Goal: Task Accomplishment & Management: Complete application form

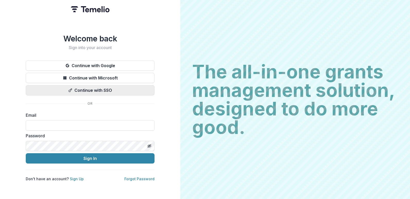
click at [88, 88] on button "Continue with SSO" at bounding box center [90, 90] width 129 height 10
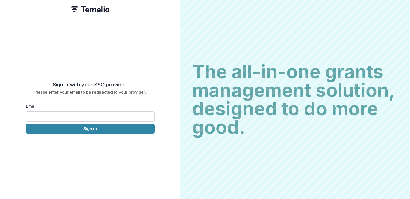
click at [79, 113] on input "Email" at bounding box center [90, 116] width 129 height 10
type input "**********"
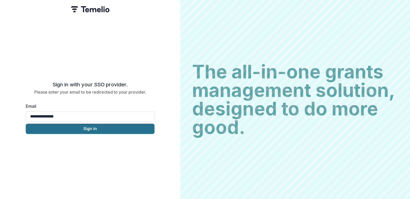
click at [95, 124] on button "Sign in" at bounding box center [90, 129] width 129 height 10
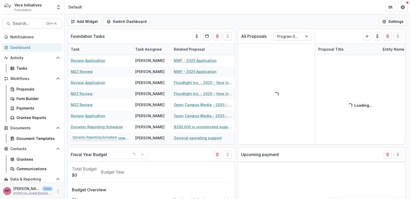
select select "******"
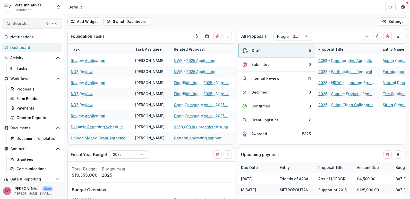
click at [26, 23] on span "Search..." at bounding box center [28, 23] width 30 height 5
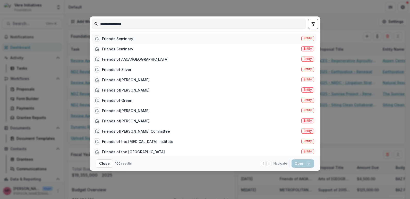
type input "**********"
click at [306, 38] on span "Entity" at bounding box center [307, 39] width 8 height 4
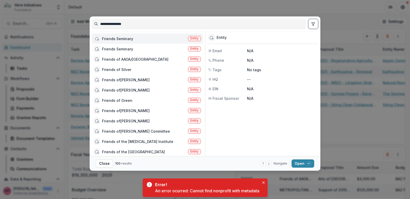
click at [135, 37] on div "Friends Seminary Entity" at bounding box center [147, 38] width 111 height 10
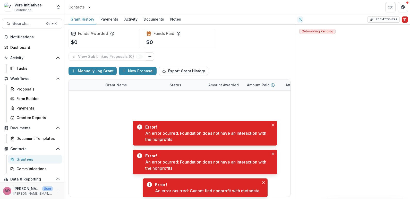
click at [405, 20] on icon "Delete" at bounding box center [405, 20] width 4 height 4
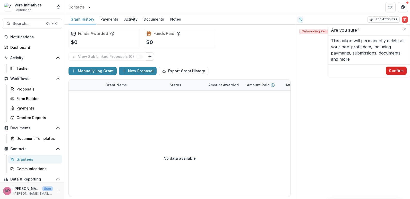
click at [396, 70] on button "Confirm" at bounding box center [396, 71] width 21 height 8
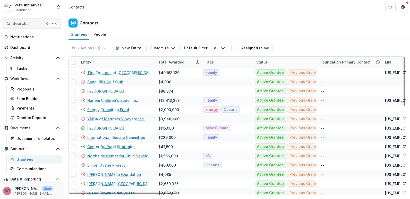
click at [24, 23] on span "Search..." at bounding box center [28, 23] width 30 height 5
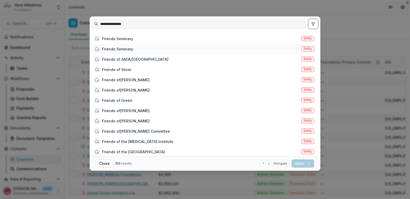
type input "**********"
click at [307, 50] on span "Entity" at bounding box center [307, 49] width 8 height 4
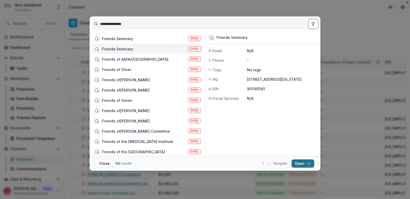
click at [296, 161] on button "Open with enter key" at bounding box center [302, 164] width 23 height 8
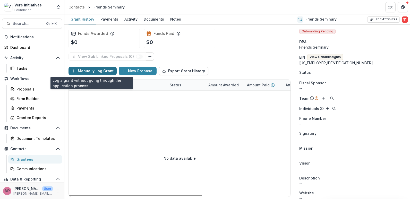
click at [97, 71] on button "Manually Log Grant" at bounding box center [92, 71] width 48 height 8
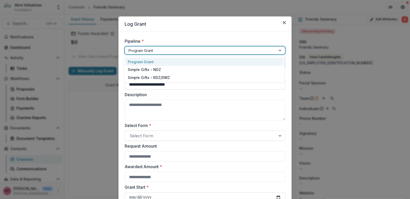
click at [177, 51] on div at bounding box center [200, 50] width 144 height 6
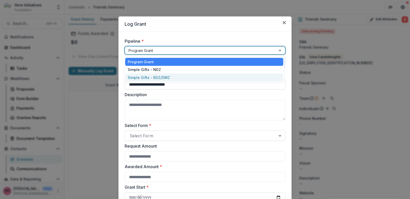
click at [164, 76] on div "Simple Gifts - RDZ/DMZ" at bounding box center [204, 78] width 158 height 8
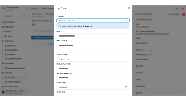
scroll to position [26, 0]
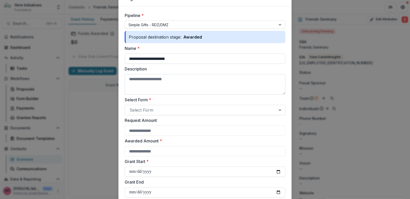
click at [156, 78] on textarea "Description" at bounding box center [205, 84] width 161 height 21
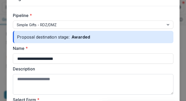
click at [58, 77] on textarea "Description" at bounding box center [93, 84] width 161 height 21
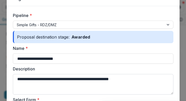
scroll to position [51, 0]
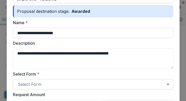
type textarea "**********"
click at [117, 86] on div at bounding box center [89, 84] width 142 height 7
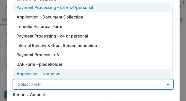
scroll to position [4, 0]
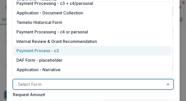
click at [84, 50] on div "Payment Process - c3" at bounding box center [91, 51] width 151 height 6
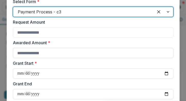
scroll to position [129, 0]
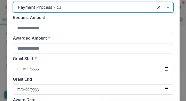
click at [67, 51] on input "Awarded Amount *" at bounding box center [93, 48] width 161 height 10
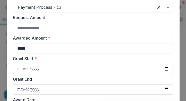
type input "*****"
click at [22, 68] on input "Grant Start *" at bounding box center [93, 69] width 161 height 10
type input "**********"
click at [19, 88] on input "Grant End" at bounding box center [93, 89] width 161 height 10
type input "**********"
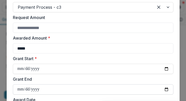
click at [48, 87] on input "**********" at bounding box center [93, 89] width 161 height 10
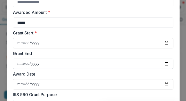
scroll to position [180, 0]
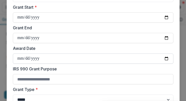
click at [19, 60] on input "Award Date" at bounding box center [93, 59] width 161 height 10
type input "**********"
click at [24, 78] on input "IRS 990 Grant Purpose" at bounding box center [93, 79] width 161 height 10
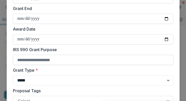
scroll to position [206, 0]
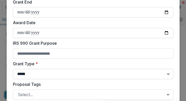
click at [26, 72] on select "***** ****" at bounding box center [93, 74] width 161 height 10
select select "**********"
click at [13, 69] on select "***** ****" at bounding box center [93, 74] width 161 height 10
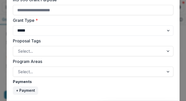
scroll to position [257, 0]
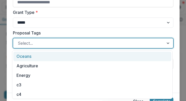
click at [32, 43] on div at bounding box center [89, 43] width 142 height 7
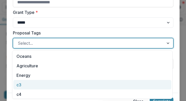
click at [29, 83] on div "c3" at bounding box center [92, 85] width 158 height 10
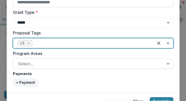
click at [42, 60] on div "Select..." at bounding box center [88, 64] width 151 height 8
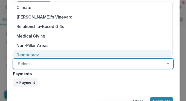
scroll to position [6, 0]
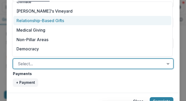
click at [48, 18] on div "Relationship-Based Gifts" at bounding box center [92, 21] width 158 height 10
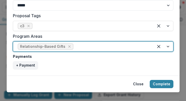
scroll to position [282, 0]
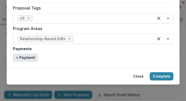
click at [29, 58] on button "+ Payment" at bounding box center [25, 58] width 25 height 8
select select "****"
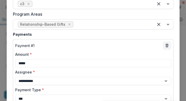
scroll to position [308, 0]
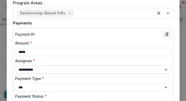
type input "*****"
click at [36, 69] on select "**********" at bounding box center [93, 70] width 156 height 8
select select "**********"
click at [15, 66] on select "**********" at bounding box center [93, 70] width 156 height 8
click at [59, 89] on select "**********" at bounding box center [93, 87] width 156 height 8
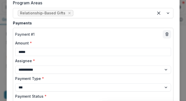
select select "****"
click at [15, 83] on select "**********" at bounding box center [93, 87] width 156 height 8
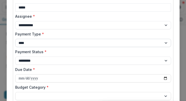
scroll to position [360, 0]
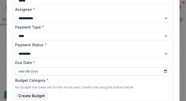
type input "**********"
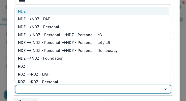
click at [42, 89] on div at bounding box center [88, 89] width 139 height 6
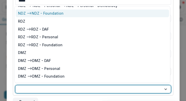
scroll to position [57, 0]
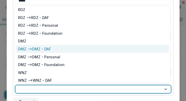
click at [40, 49] on div "DMZ --> DMZ - DAF" at bounding box center [34, 48] width 33 height 5
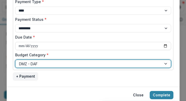
scroll to position [385, 0]
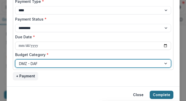
click at [153, 95] on button "Complete" at bounding box center [162, 95] width 24 height 8
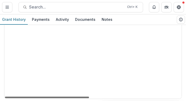
scroll to position [0, 141]
drag, startPoint x: 64, startPoint y: 97, endPoint x: 131, endPoint y: 109, distance: 68.3
click at [89, 98] on div at bounding box center [47, 98] width 84 height 2
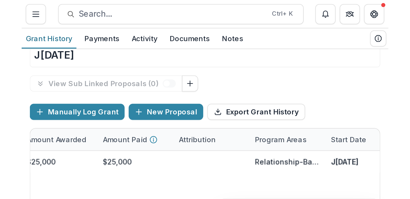
scroll to position [102, 0]
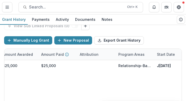
click at [52, 59] on div "Amount Paid" at bounding box center [57, 54] width 39 height 11
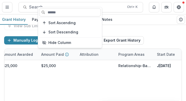
click at [54, 55] on p "Amount Paid" at bounding box center [52, 54] width 23 height 5
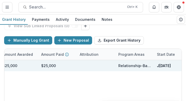
click at [51, 66] on div "$25,000" at bounding box center [48, 65] width 15 height 5
click at [45, 67] on div "$25,000" at bounding box center [48, 65] width 15 height 5
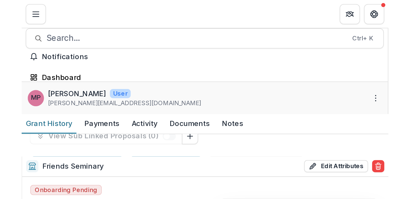
scroll to position [8, 0]
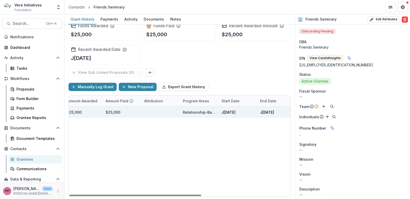
click at [154, 111] on div at bounding box center [160, 112] width 32 height 11
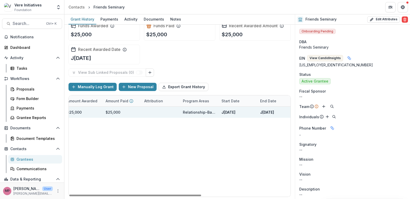
click at [113, 113] on div "$25,000" at bounding box center [113, 112] width 15 height 5
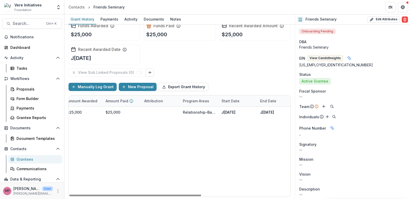
click at [111, 104] on div "Amount Paid" at bounding box center [121, 100] width 39 height 11
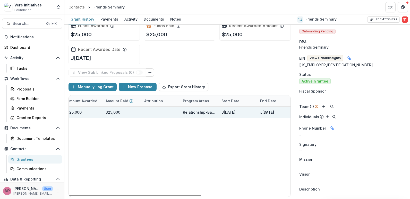
click at [94, 113] on div "$25,000" at bounding box center [83, 112] width 39 height 11
drag, startPoint x: 151, startPoint y: 109, endPoint x: 154, endPoint y: 108, distance: 3.7
click at [151, 109] on div at bounding box center [160, 112] width 32 height 11
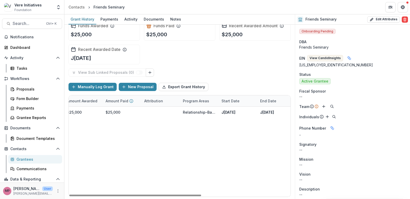
click at [154, 101] on div "Attribution" at bounding box center [153, 100] width 25 height 5
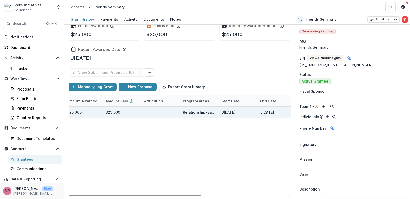
click at [216, 112] on div "Relationship-Based Gifts" at bounding box center [199, 112] width 39 height 11
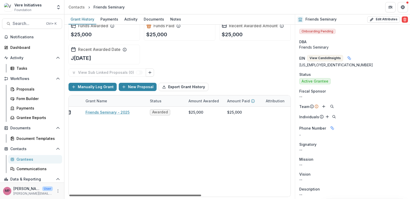
scroll to position [0, 0]
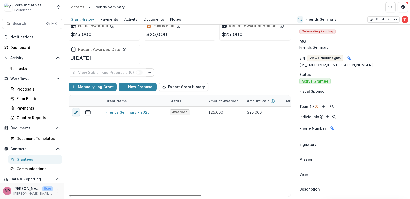
drag, startPoint x: 183, startPoint y: 195, endPoint x: 91, endPoint y: 196, distance: 91.4
click at [91, 196] on div at bounding box center [135, 196] width 132 height 2
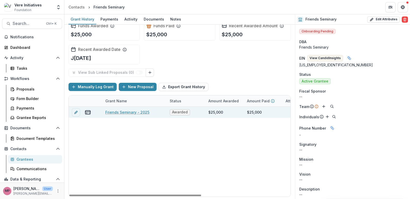
click at [80, 112] on div at bounding box center [75, 112] width 13 height 11
click at [75, 113] on icon "edit" at bounding box center [76, 112] width 4 height 4
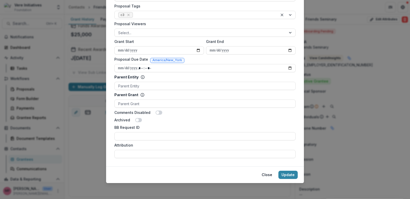
scroll to position [224, 0]
click at [152, 154] on input "Attribution" at bounding box center [204, 154] width 181 height 8
type input "**********"
click at [287, 175] on button "Update" at bounding box center [287, 174] width 19 height 8
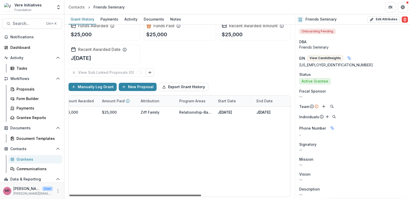
scroll to position [0, 148]
drag, startPoint x: 133, startPoint y: 195, endPoint x: 231, endPoint y: 196, distance: 97.8
click at [201, 196] on div at bounding box center [135, 196] width 132 height 2
click at [196, 143] on div "Friends Seminary - 2025 Awarded $25,000 $25,000 Ziff Family Relationship-Based …" at bounding box center [106, 152] width 368 height 90
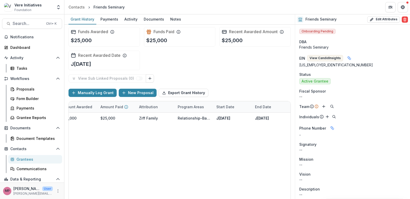
scroll to position [0, 0]
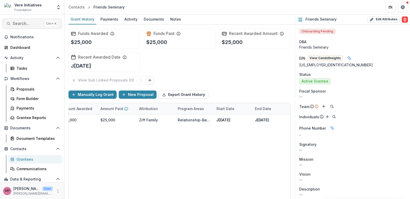
click at [21, 22] on span "Search..." at bounding box center [28, 23] width 30 height 5
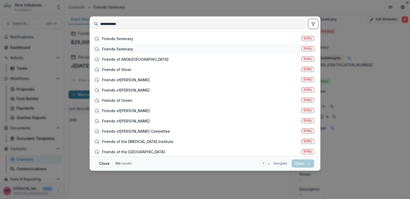
type input "**********"
click at [113, 47] on div "Friends Seminary" at bounding box center [117, 48] width 31 height 5
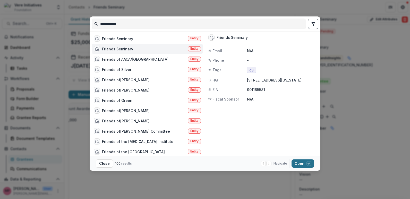
click at [298, 162] on button "Open with enter key" at bounding box center [302, 164] width 23 height 8
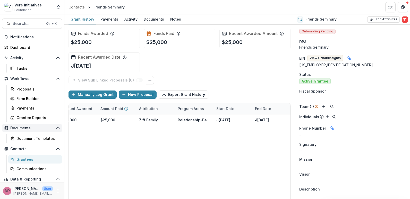
click at [22, 127] on span "Documents" at bounding box center [31, 128] width 43 height 4
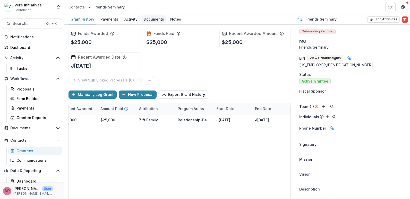
click at [145, 20] on div "Documents" at bounding box center [154, 18] width 24 height 7
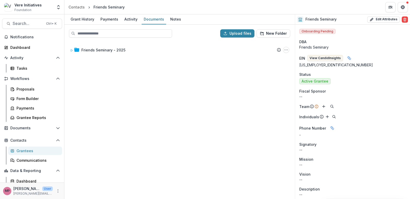
click at [154, 76] on div "Friends Seminary - 2025 Submission Temelio Proposal Attached proposal documents…" at bounding box center [179, 120] width 229 height 157
click at [242, 36] on button "Upload files" at bounding box center [237, 33] width 34 height 8
type input "**********"
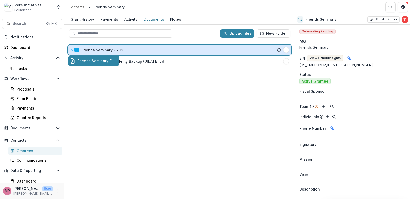
drag, startPoint x: 101, startPoint y: 63, endPoint x: 99, endPoint y: 51, distance: 12.7
click at [99, 51] on div "Upload files New Folder Friends Seminary - 2025 Submission Temelio Proposal Att…" at bounding box center [179, 112] width 230 height 174
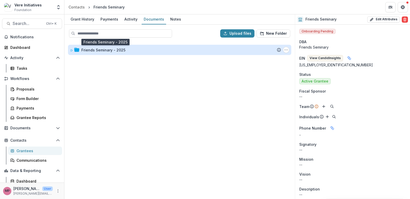
click at [91, 50] on div "Friends Seminary - 2025" at bounding box center [103, 49] width 44 height 5
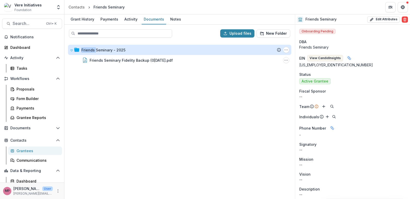
click at [91, 50] on div "Friends Seminary - 2025" at bounding box center [103, 49] width 44 height 5
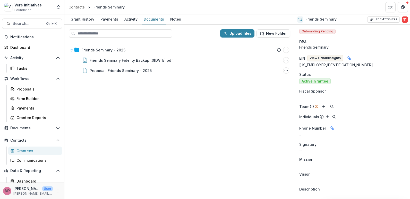
click at [122, 97] on div "Friends Seminary - 2025 Submission Temelio Proposal Attached proposal documents…" at bounding box center [179, 120] width 229 height 157
click at [187, 125] on div "Friends Seminary - 2025 Submission Temelio Proposal Attached proposal documents…" at bounding box center [179, 120] width 229 height 157
click at [31, 22] on span "Search..." at bounding box center [28, 23] width 30 height 5
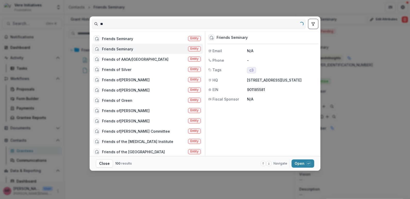
type input "*"
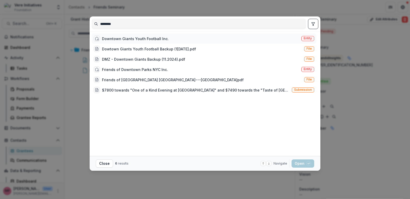
type input "********"
click at [129, 38] on div "Downtown Giants Youth Football Inc." at bounding box center [135, 38] width 67 height 5
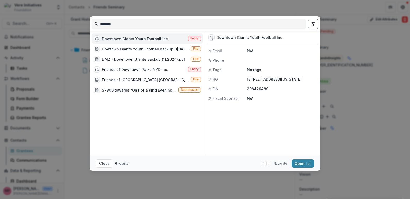
click at [193, 39] on span "Entity" at bounding box center [194, 39] width 8 height 4
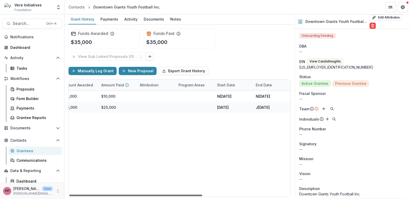
scroll to position [0, 146]
drag, startPoint x: 105, startPoint y: 196, endPoint x: 193, endPoint y: 202, distance: 88.0
click at [193, 196] on div at bounding box center [135, 196] width 133 height 2
click at [12, 21] on button "Search... Ctrl + K" at bounding box center [32, 24] width 60 height 10
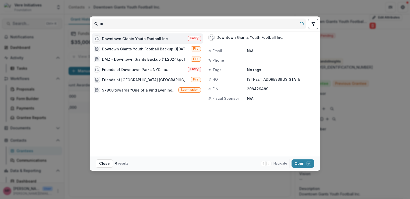
type input "*"
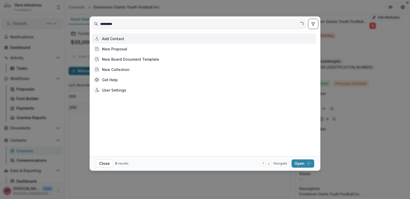
type input "**********"
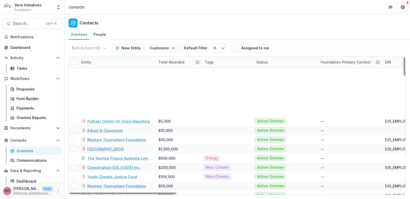
scroll to position [800, 0]
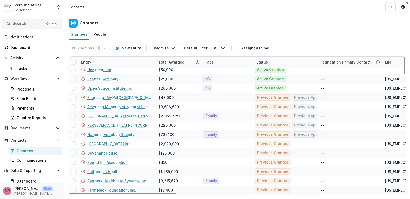
click at [23, 24] on span "Search..." at bounding box center [28, 23] width 30 height 5
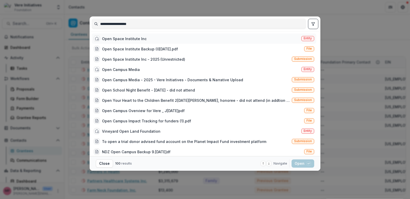
type input "**********"
click at [132, 39] on div "Open Space Institute Inc" at bounding box center [124, 38] width 45 height 5
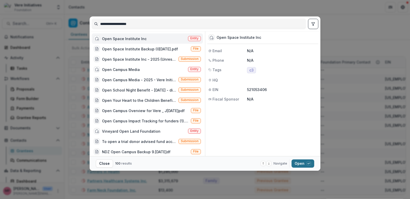
click at [294, 165] on button "Open with enter key" at bounding box center [302, 164] width 23 height 8
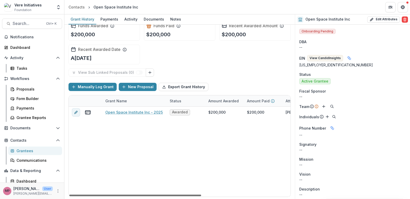
drag, startPoint x: 106, startPoint y: 194, endPoint x: 97, endPoint y: 202, distance: 11.8
click at [97, 196] on div at bounding box center [135, 196] width 132 height 2
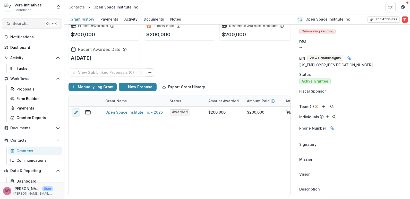
click at [24, 25] on span "Search..." at bounding box center [28, 23] width 30 height 5
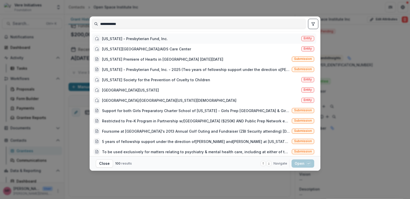
type input "**********"
click at [305, 40] on span "Entity" at bounding box center [307, 39] width 8 height 4
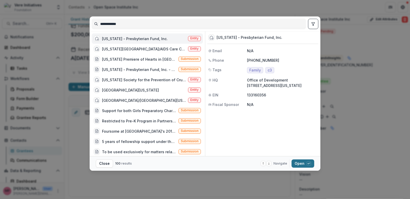
click at [294, 163] on button "Open with enter key" at bounding box center [302, 164] width 23 height 8
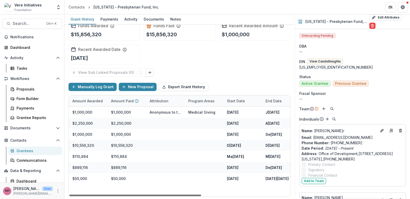
scroll to position [0, 148]
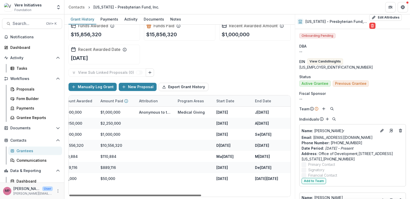
drag, startPoint x: 98, startPoint y: 195, endPoint x: 191, endPoint y: 200, distance: 93.6
click at [191, 196] on div at bounding box center [135, 196] width 132 height 2
click at [40, 23] on span "Search..." at bounding box center [28, 23] width 30 height 5
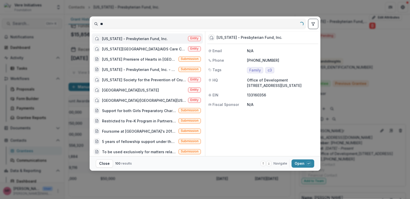
type input "*"
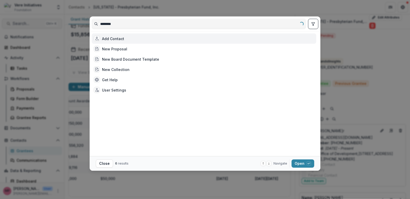
type input "*********"
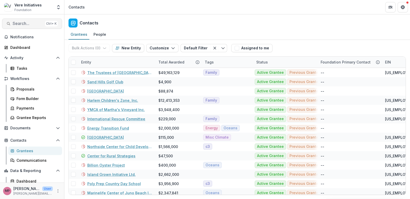
click at [34, 24] on span "Search..." at bounding box center [28, 23] width 30 height 5
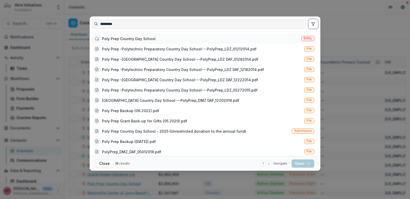
type input "*********"
click at [305, 39] on span "Entity" at bounding box center [307, 39] width 8 height 4
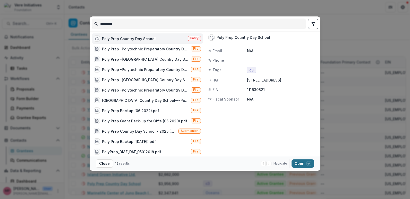
click at [298, 161] on button "Open with enter key" at bounding box center [302, 164] width 23 height 8
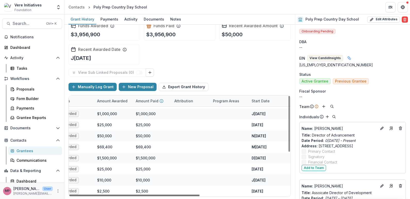
scroll to position [76, 112]
drag, startPoint x: 135, startPoint y: 195, endPoint x: 201, endPoint y: 205, distance: 66.3
click at [199, 196] on div at bounding box center [134, 196] width 130 height 2
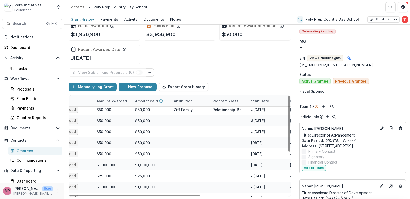
scroll to position [0, 112]
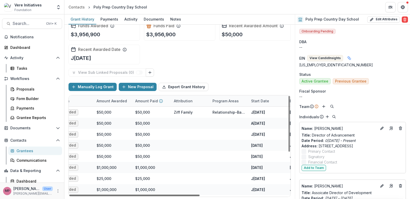
click at [165, 196] on div at bounding box center [134, 196] width 130 height 2
click at [29, 23] on span "Search..." at bounding box center [28, 23] width 30 height 5
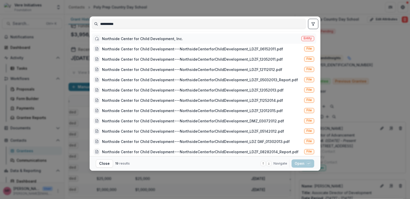
type input "*********"
click at [305, 37] on span "Entity" at bounding box center [307, 39] width 8 height 4
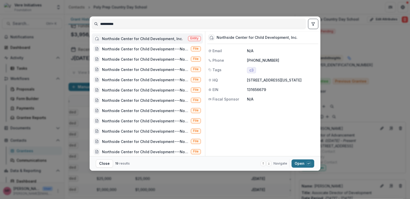
click at [299, 162] on button "Open with enter key" at bounding box center [302, 164] width 23 height 8
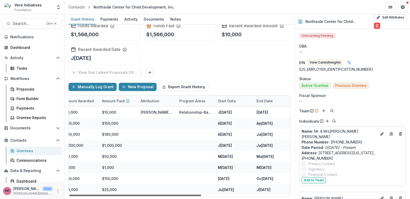
scroll to position [0, 148]
drag, startPoint x: 141, startPoint y: 195, endPoint x: 248, endPoint y: 212, distance: 108.2
click at [201, 196] on div at bounding box center [135, 196] width 132 height 2
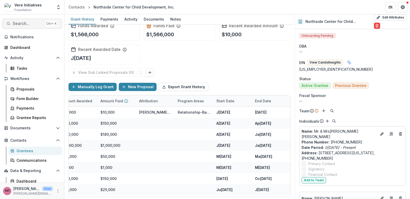
click at [33, 22] on span "Search..." at bounding box center [28, 23] width 30 height 5
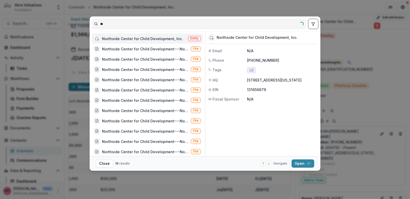
type input "*"
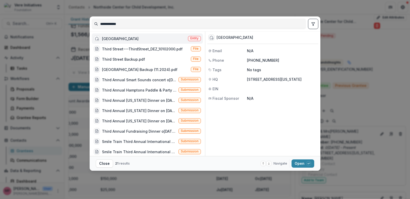
type input "**********"
click at [193, 40] on span "Entity" at bounding box center [194, 38] width 13 height 5
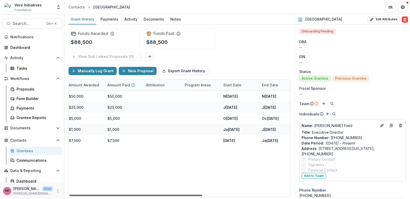
scroll to position [0, 144]
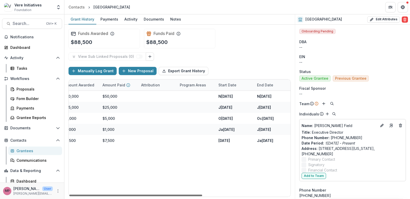
drag, startPoint x: 119, startPoint y: 195, endPoint x: 206, endPoint y: 191, distance: 86.5
click at [202, 195] on div at bounding box center [135, 196] width 133 height 2
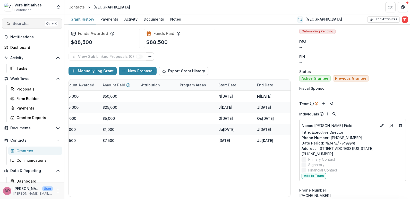
click at [16, 23] on span "Search..." at bounding box center [28, 23] width 30 height 5
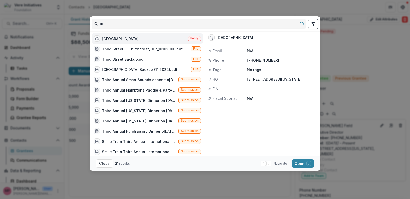
type input "*"
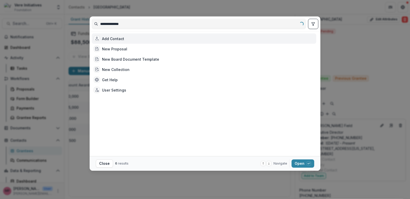
type input "**********"
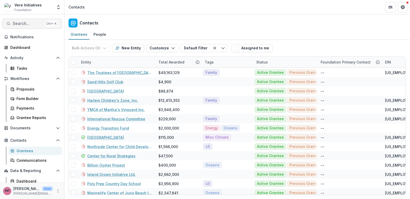
click at [16, 21] on span "Search..." at bounding box center [28, 23] width 30 height 5
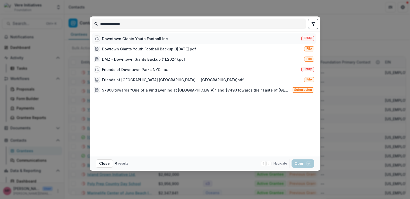
type input "**********"
click at [307, 37] on span "Entity" at bounding box center [307, 39] width 8 height 4
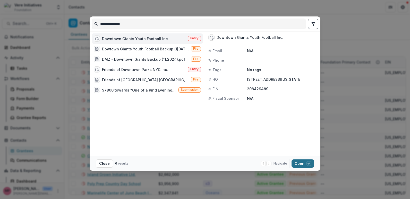
click at [300, 167] on button "Open with enter key" at bounding box center [302, 164] width 23 height 8
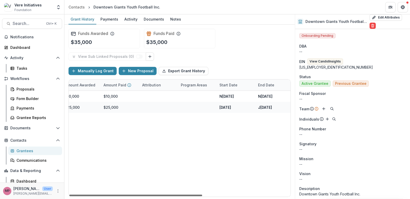
scroll to position [0, 146]
drag, startPoint x: 139, startPoint y: 196, endPoint x: 227, endPoint y: 209, distance: 89.6
click at [202, 196] on div at bounding box center [135, 196] width 133 height 2
click at [11, 22] on button "Search... Ctrl + K" at bounding box center [32, 24] width 60 height 10
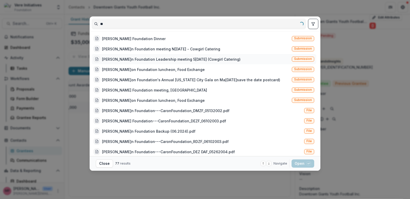
type input "*"
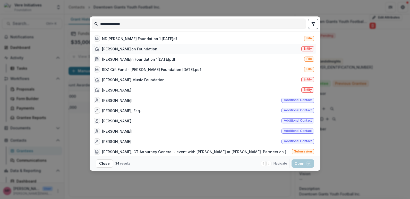
type input "**********"
click at [306, 48] on span "Entity" at bounding box center [307, 49] width 8 height 4
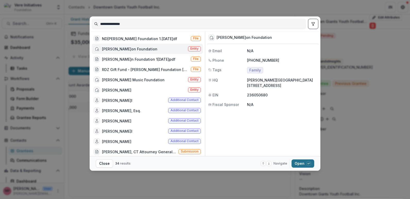
click at [300, 164] on button "Open with enter key" at bounding box center [302, 164] width 23 height 8
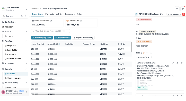
scroll to position [0, 146]
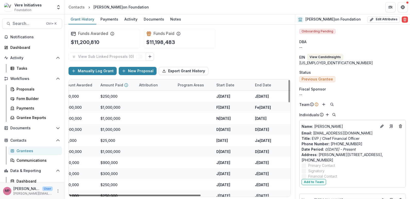
drag, startPoint x: 167, startPoint y: 196, endPoint x: 258, endPoint y: 197, distance: 91.1
click at [200, 196] on div at bounding box center [134, 196] width 131 height 2
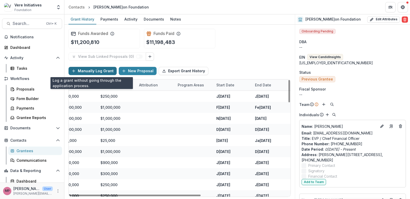
click at [96, 69] on button "Manually Log Grant" at bounding box center [92, 71] width 48 height 8
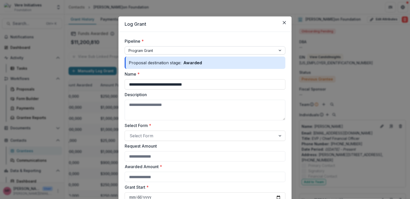
click at [164, 52] on div at bounding box center [200, 50] width 144 height 6
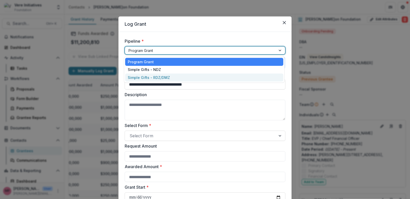
click at [160, 76] on div "Simple Gifts - RDZ/DMZ" at bounding box center [204, 78] width 158 height 8
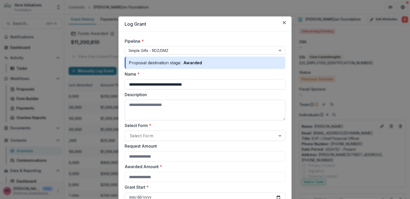
click at [153, 107] on textarea "Description" at bounding box center [205, 110] width 161 height 21
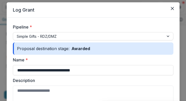
scroll to position [26, 0]
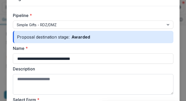
click at [67, 80] on textarea "Description" at bounding box center [93, 84] width 161 height 21
